Goal: Information Seeking & Learning: Learn about a topic

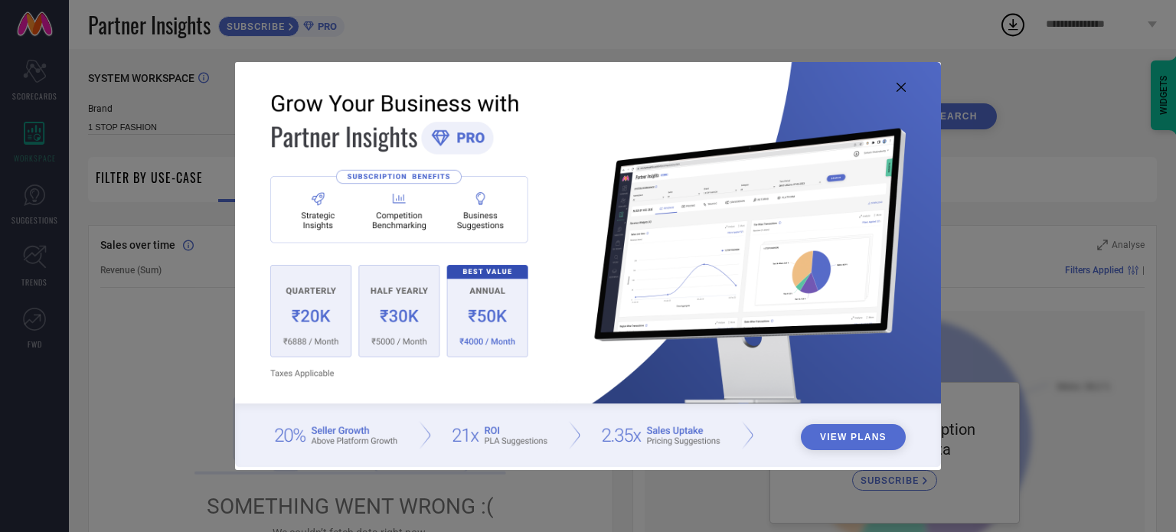
click at [830, 440] on button "View Plans" at bounding box center [853, 437] width 105 height 26
click at [867, 445] on button "View Plans" at bounding box center [853, 437] width 105 height 26
click at [904, 90] on icon at bounding box center [901, 87] width 9 height 9
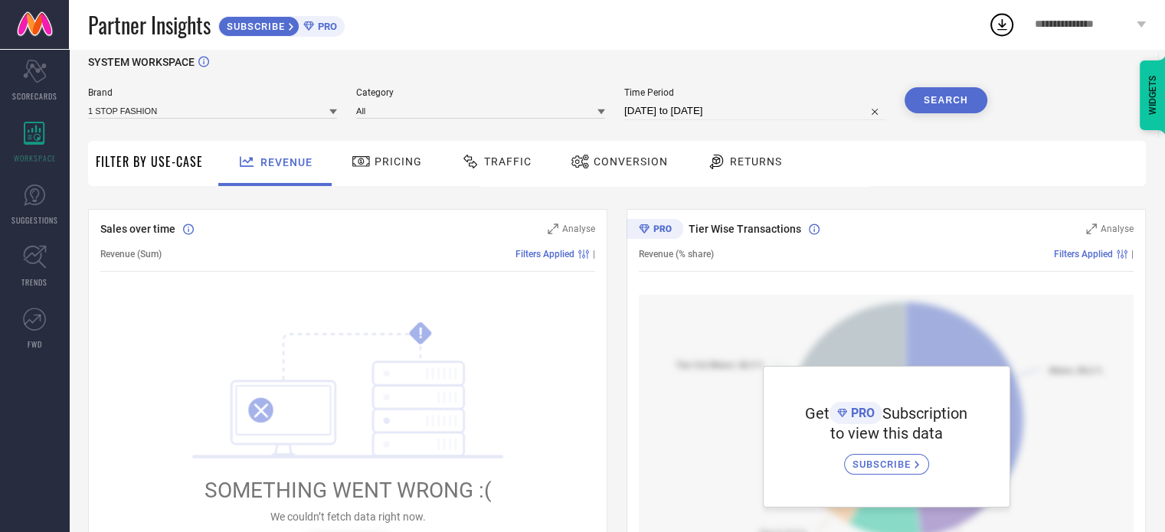
scroll to position [28, 0]
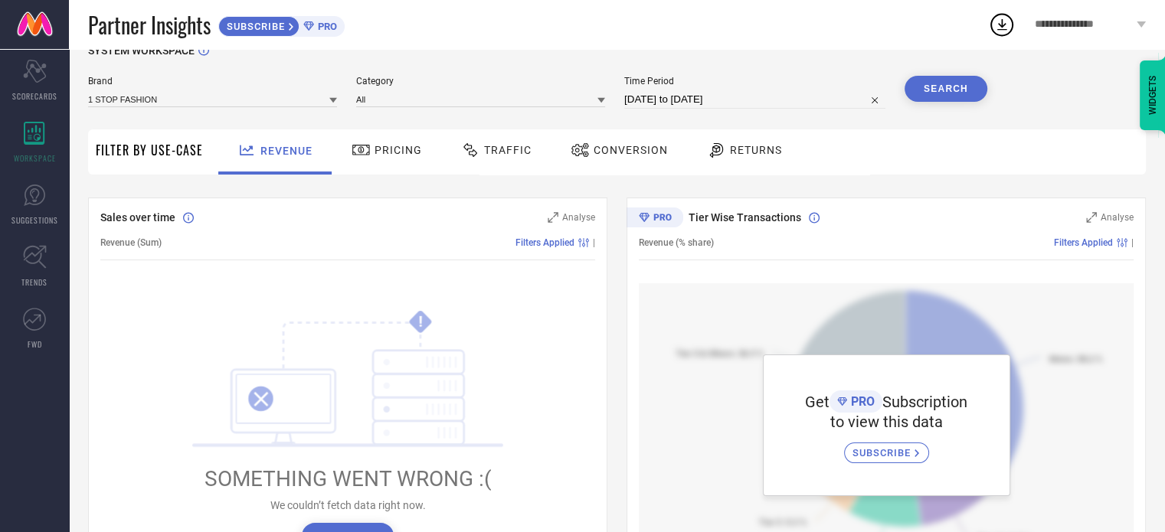
click at [371, 136] on div "Pricing" at bounding box center [386, 151] width 109 height 45
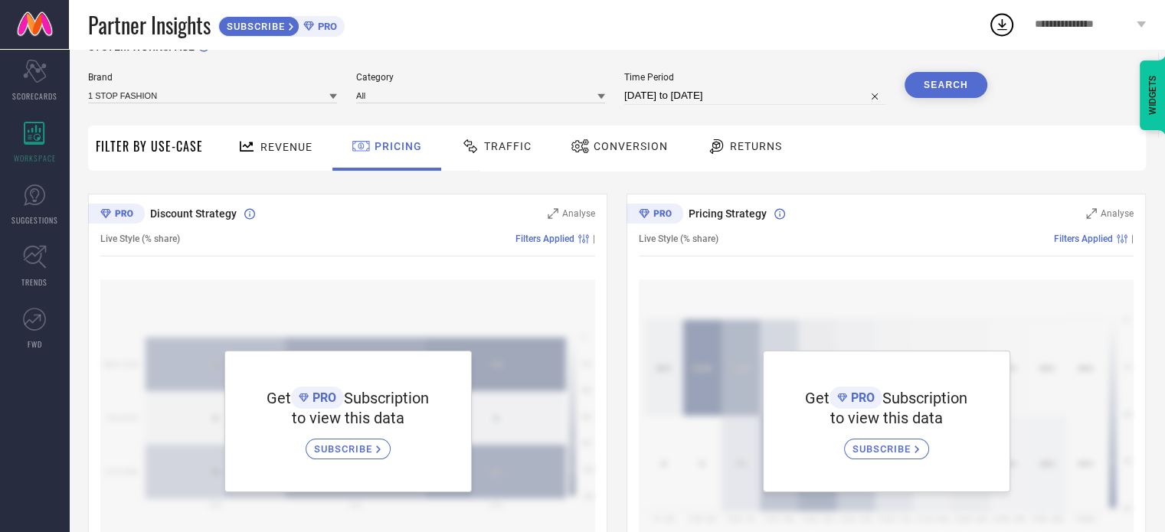
scroll to position [0, 0]
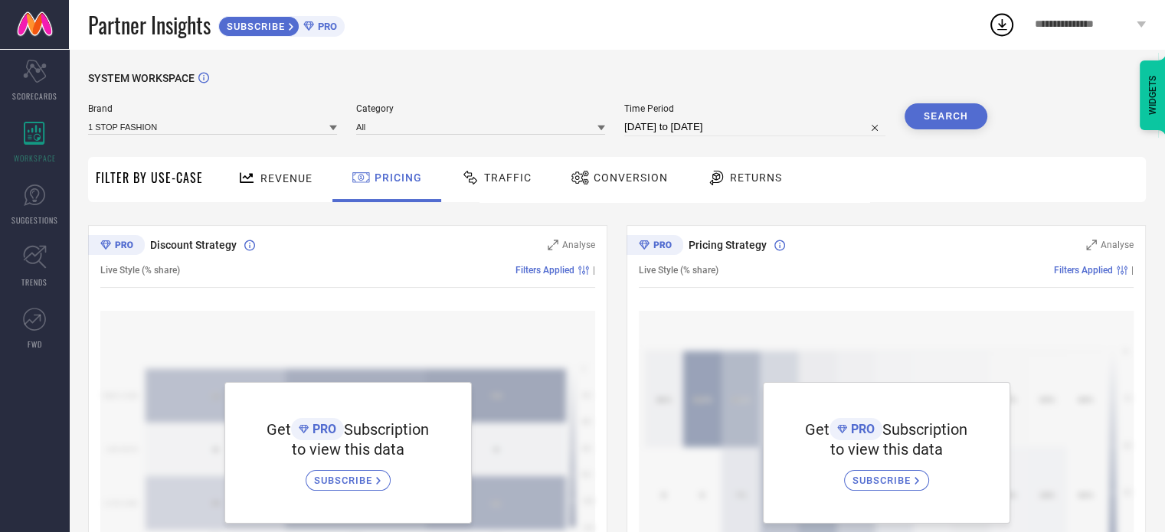
click at [524, 186] on div "Traffic" at bounding box center [496, 178] width 78 height 26
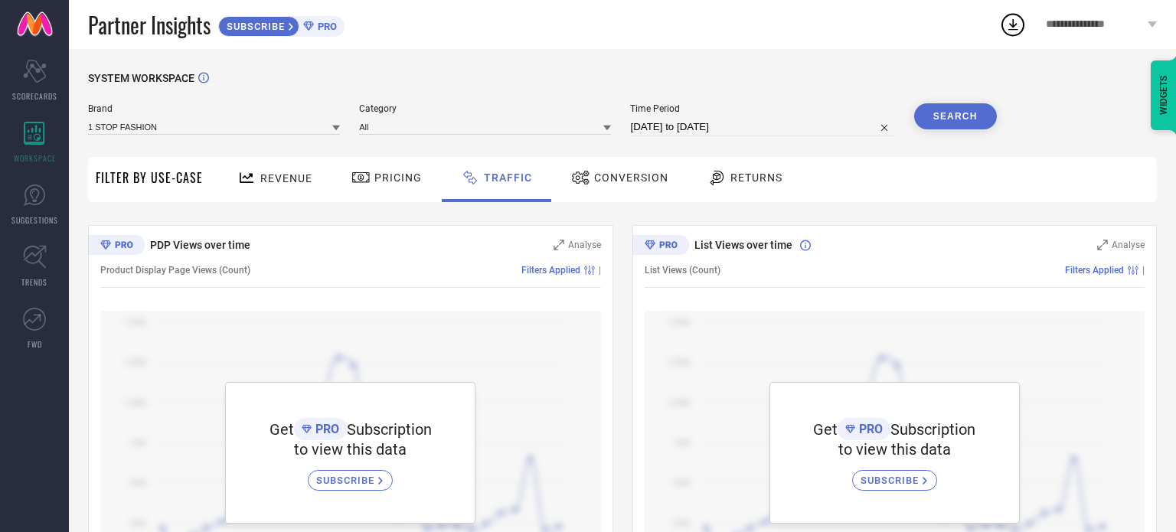
click at [585, 190] on div "Conversion" at bounding box center [619, 178] width 105 height 26
